Goal: Check status: Check status

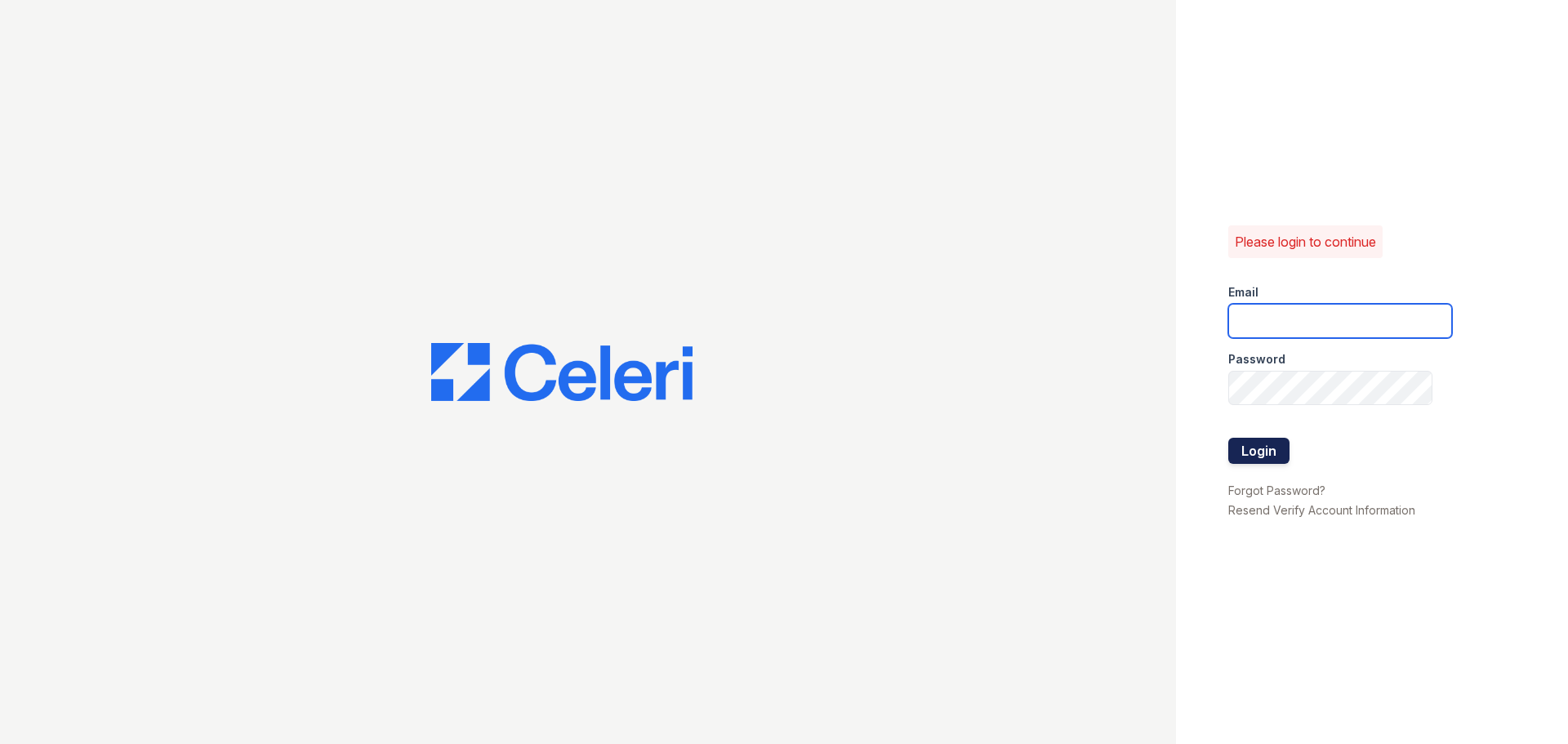
type input "[EMAIL_ADDRESS][DOMAIN_NAME]"
click at [1236, 455] on button "Login" at bounding box center [1258, 451] width 61 height 26
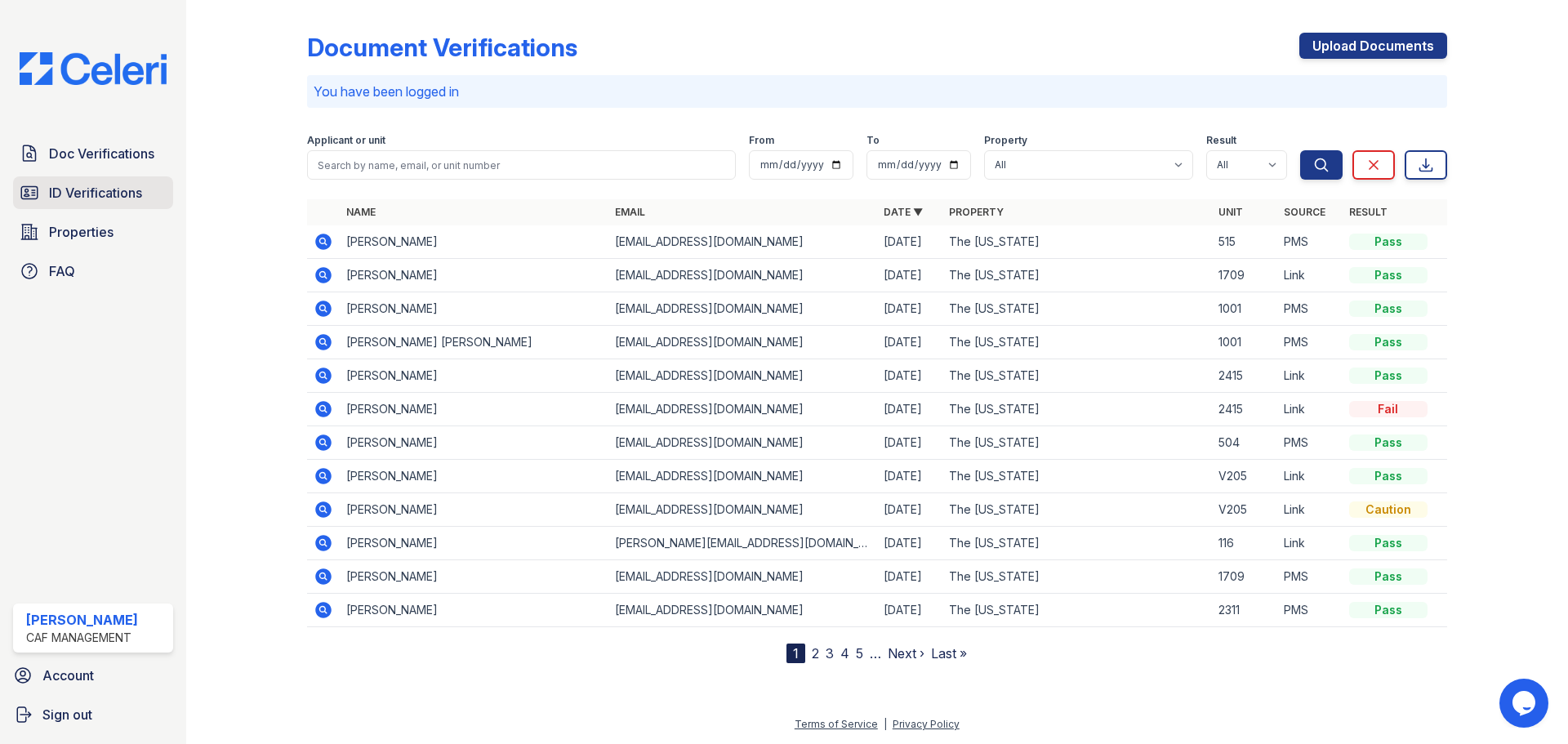
click at [117, 204] on link "ID Verifications" at bounding box center [93, 193] width 160 height 33
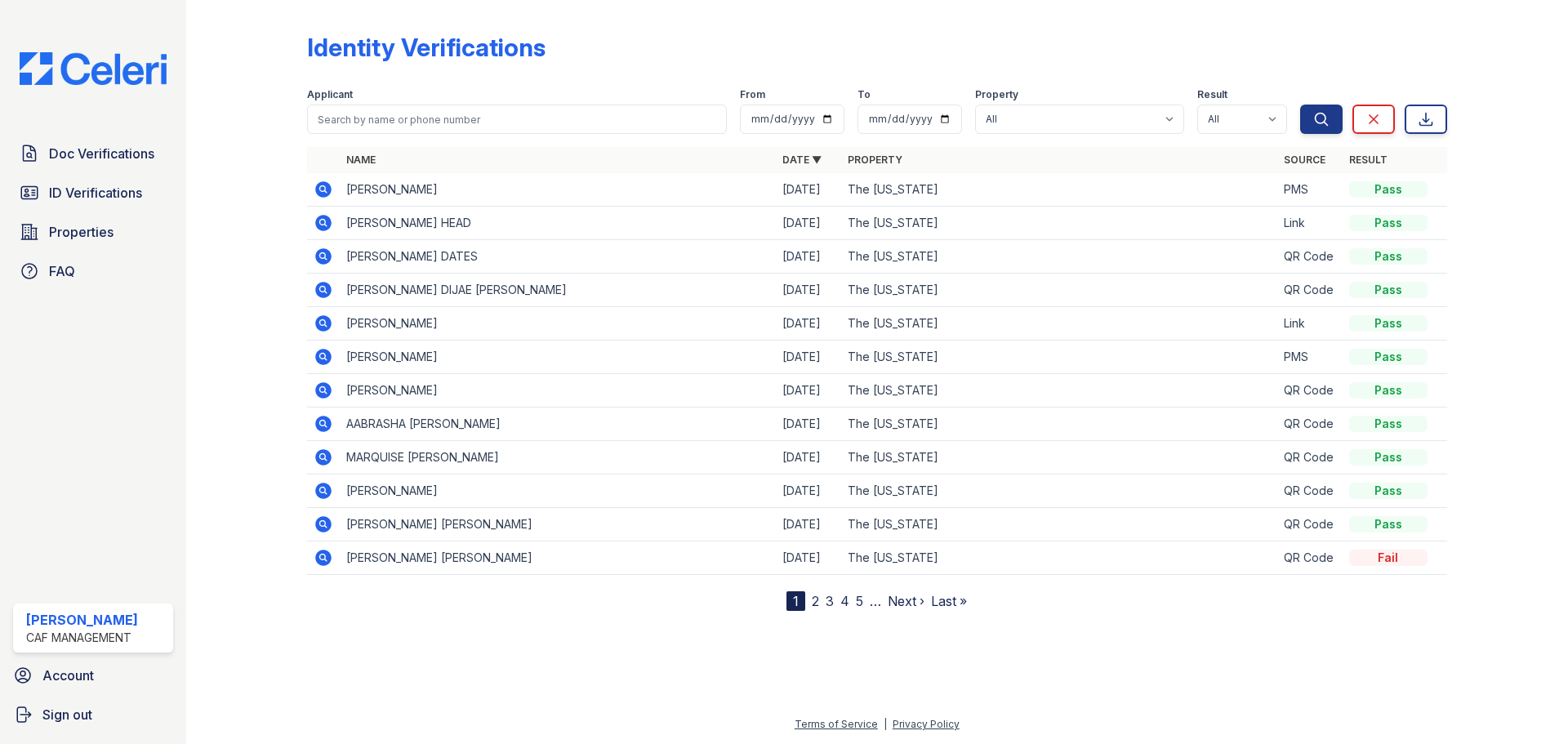
click at [317, 489] on icon at bounding box center [323, 491] width 17 height 17
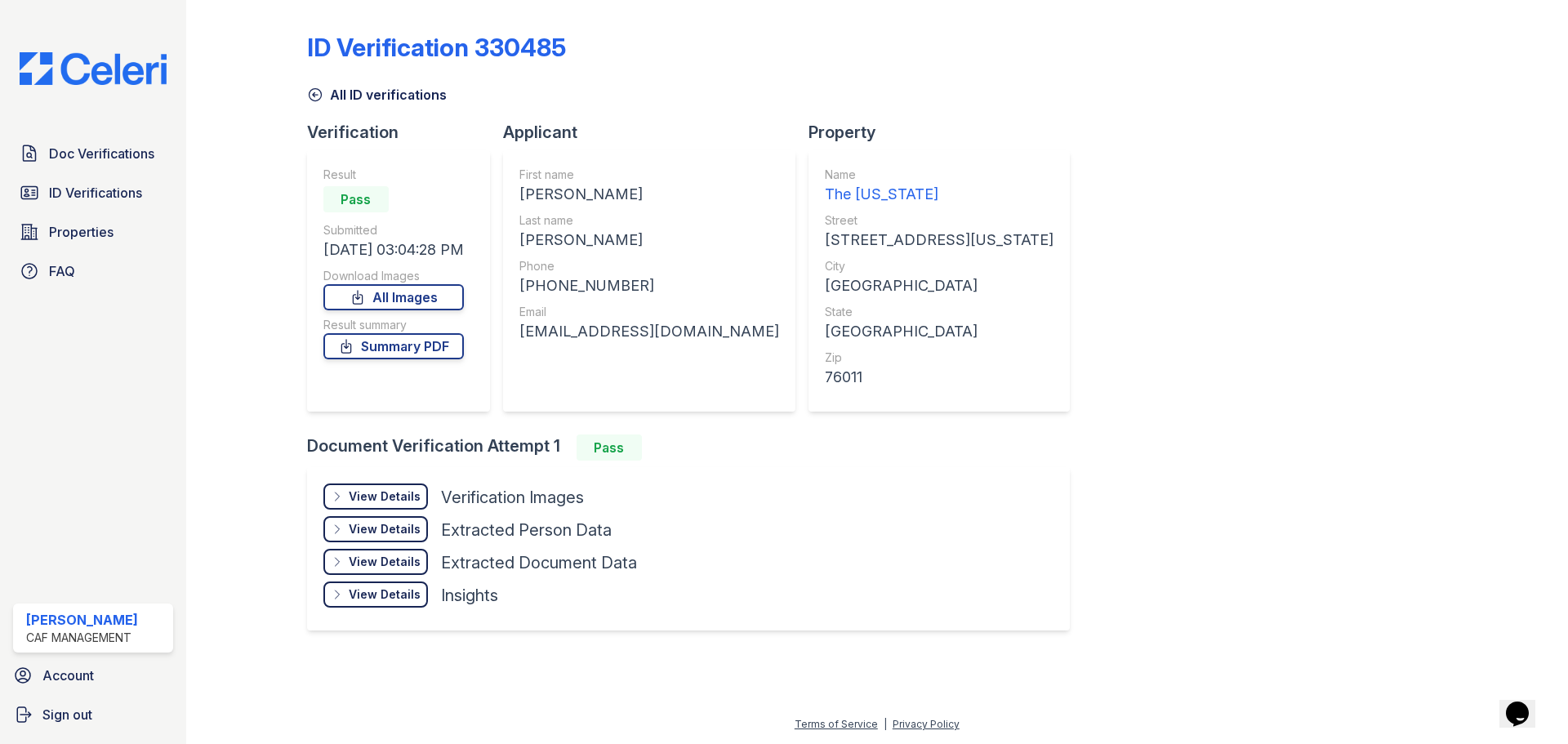
click at [387, 496] on div "View Details" at bounding box center [384, 497] width 72 height 17
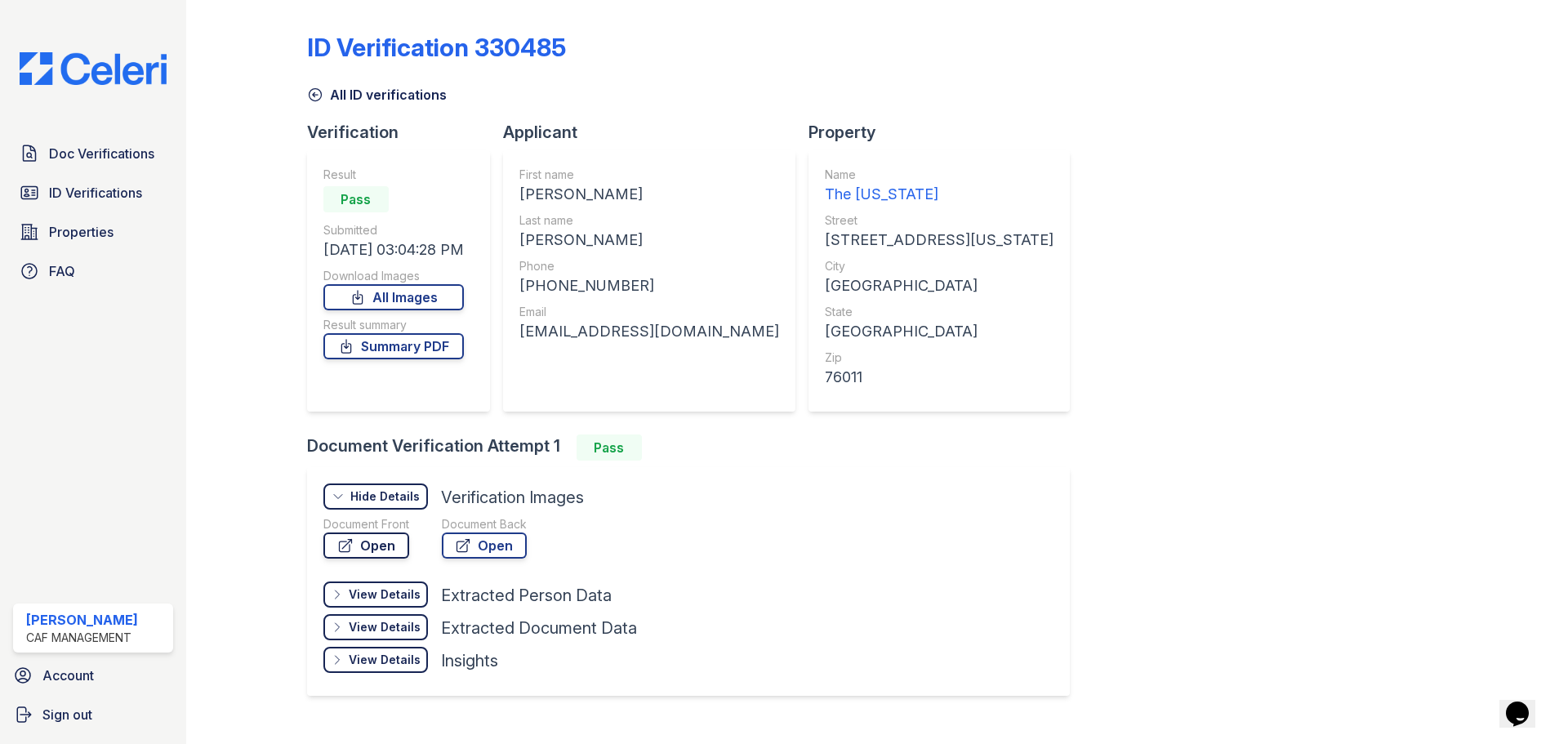
click at [377, 553] on link "Open" at bounding box center [366, 546] width 86 height 26
click at [397, 342] on link "Summary PDF" at bounding box center [394, 346] width 141 height 26
